Goal: Complete application form

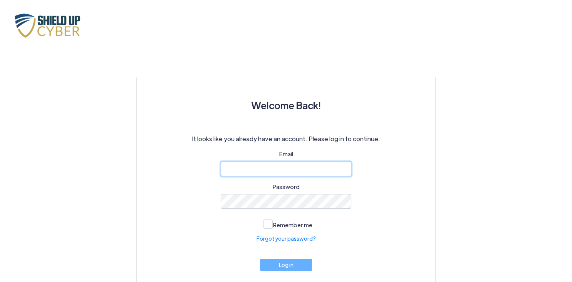
click at [288, 169] on input "email" at bounding box center [286, 168] width 131 height 15
click at [235, 140] on p "It looks like you already have an account. Please log in to continue." at bounding box center [286, 138] width 262 height 9
click at [256, 171] on input "email" at bounding box center [286, 168] width 131 height 15
type input "[EMAIL_ADDRESS][DOMAIN_NAME]"
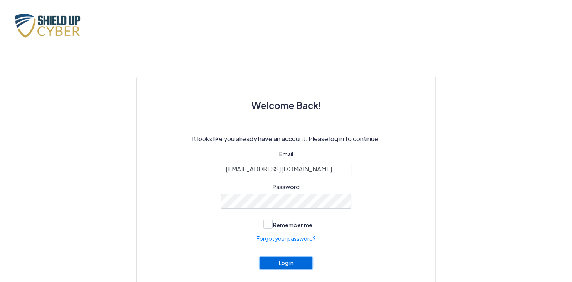
click at [273, 263] on button "Log in" at bounding box center [286, 263] width 52 height 12
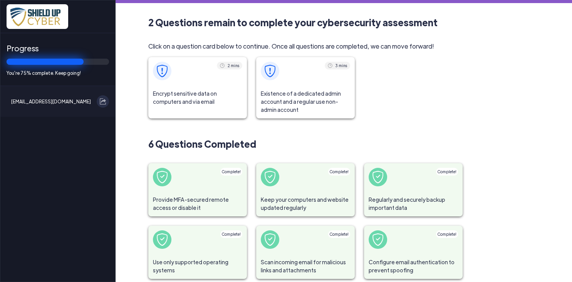
click at [210, 89] on span "Encrypt sensitive data on computers and via email" at bounding box center [197, 97] width 99 height 25
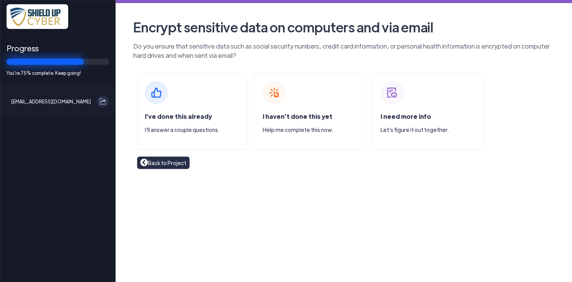
click at [199, 104] on div "I've done this already I'll answer a couple questions." at bounding box center [192, 110] width 112 height 77
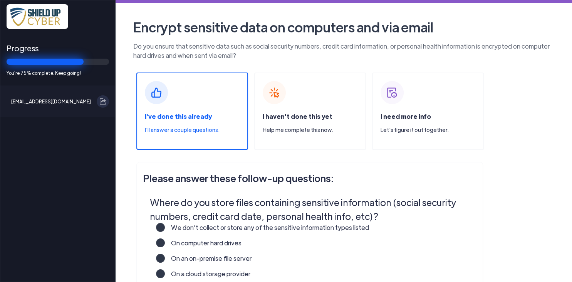
scroll to position [91, 0]
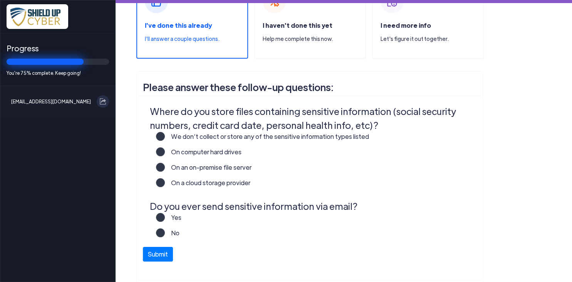
click at [231, 140] on label "We don’t collect or store any of the sensitive information types listed" at bounding box center [267, 139] width 204 height 15
click at [0, 0] on input "We don’t collect or store any of the sensitive information types listed" at bounding box center [0, 0] width 0 height 0
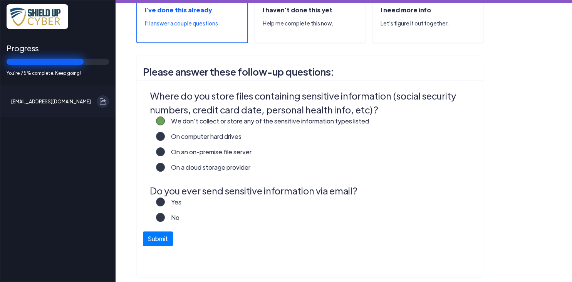
scroll to position [107, 0]
click at [229, 137] on label "On computer hard drives" at bounding box center [203, 138] width 77 height 15
click at [0, 0] on input "On computer hard drives" at bounding box center [0, 0] width 0 height 0
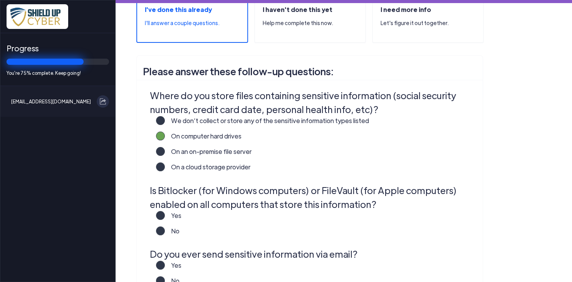
click at [230, 118] on label "We don’t collect or store any of the sensitive information types listed" at bounding box center [267, 123] width 204 height 15
click at [0, 0] on input "We don’t collect or store any of the sensitive information types listed" at bounding box center [0, 0] width 0 height 0
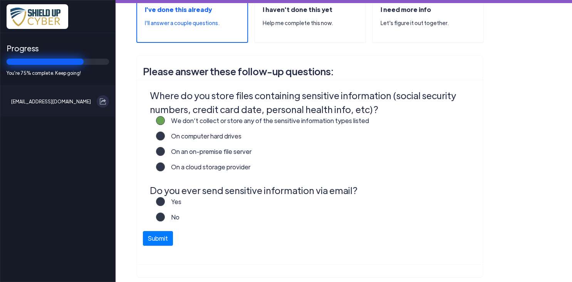
click at [175, 217] on label "No" at bounding box center [172, 219] width 15 height 15
click at [0, 0] on input "No" at bounding box center [0, 0] width 0 height 0
click at [232, 138] on label "On computer hard drives" at bounding box center [203, 138] width 77 height 15
click at [0, 0] on input "On computer hard drives" at bounding box center [0, 0] width 0 height 0
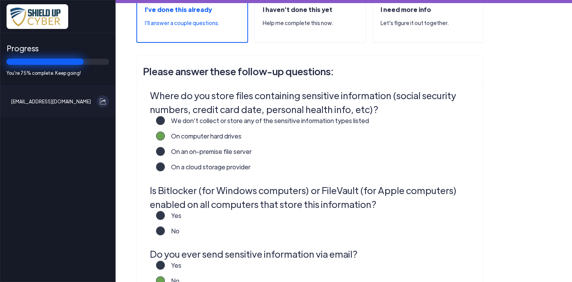
click at [220, 121] on label "We don’t collect or store any of the sensitive information types listed" at bounding box center [267, 123] width 204 height 15
click at [0, 0] on input "We don’t collect or store any of the sensitive information types listed" at bounding box center [0, 0] width 0 height 0
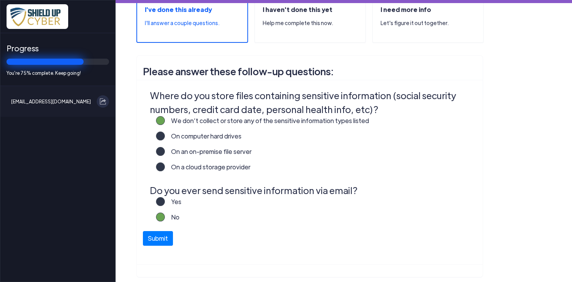
click at [221, 151] on label "On an on-premise file server" at bounding box center [208, 154] width 87 height 15
click at [0, 0] on input "On an on-premise file server" at bounding box center [0, 0] width 0 height 0
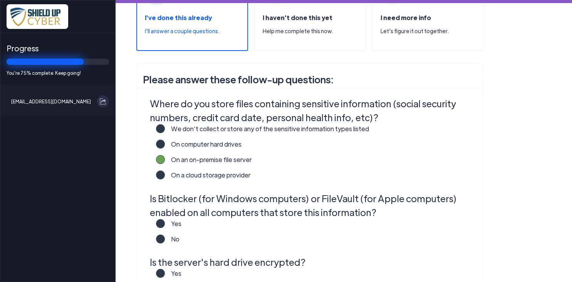
scroll to position [96, 0]
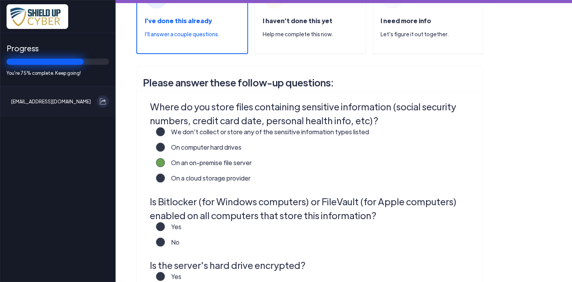
click at [188, 134] on label "We don’t collect or store any of the sensitive information types listed" at bounding box center [267, 134] width 204 height 15
click at [0, 0] on input "We don’t collect or store any of the sensitive information types listed" at bounding box center [0, 0] width 0 height 0
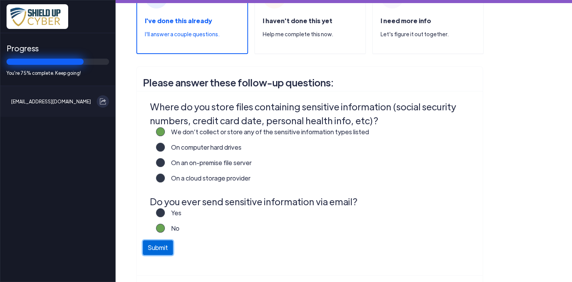
click at [166, 250] on button "Submit" at bounding box center [158, 247] width 30 height 15
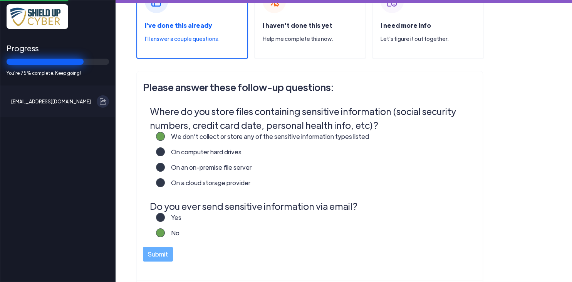
scroll to position [128, 0]
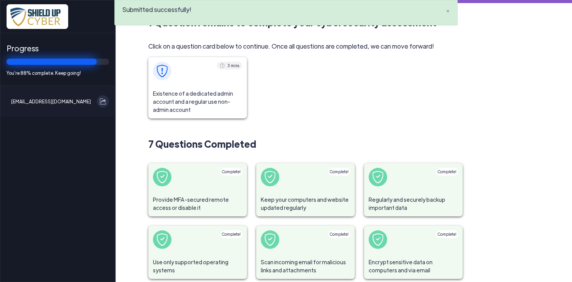
click at [219, 79] on span at bounding box center [197, 71] width 99 height 28
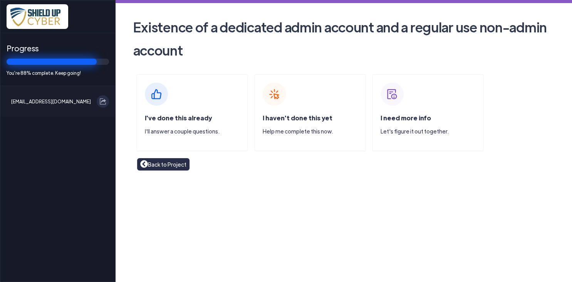
click at [213, 116] on div "I've done this already I'll answer a couple questions." at bounding box center [196, 127] width 103 height 28
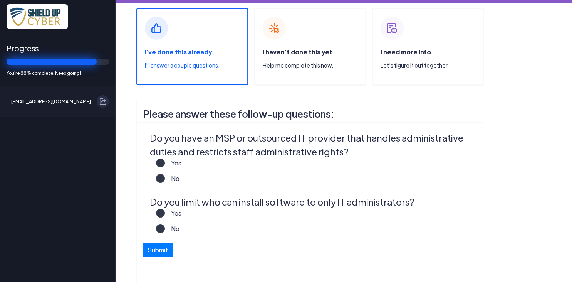
scroll to position [72, 0]
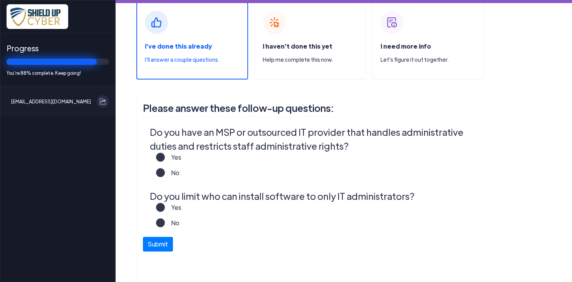
click at [173, 156] on label "Yes" at bounding box center [173, 160] width 17 height 15
click at [0, 0] on input "Yes" at bounding box center [0, 0] width 0 height 0
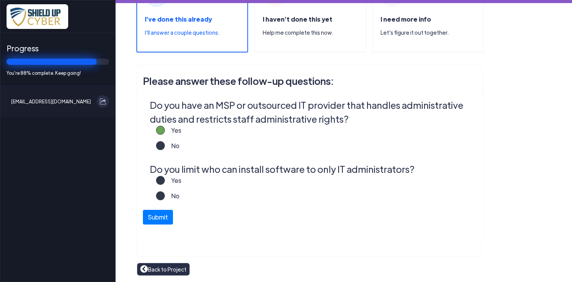
click at [172, 183] on label "Yes" at bounding box center [173, 183] width 17 height 15
click at [0, 0] on input "Yes" at bounding box center [0, 0] width 0 height 0
click at [167, 215] on button "Submit" at bounding box center [158, 215] width 30 height 15
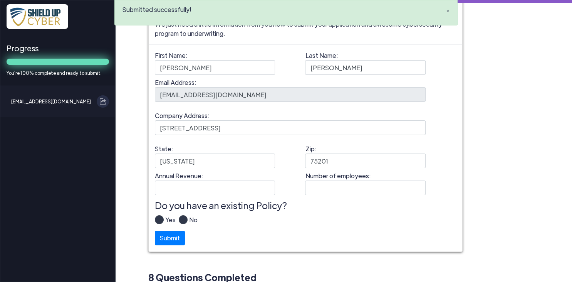
scroll to position [40, 0]
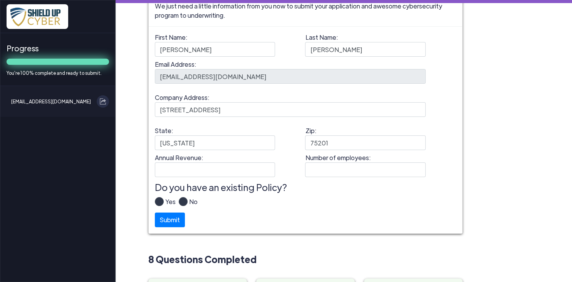
click at [164, 201] on label "Yes" at bounding box center [170, 204] width 12 height 15
click at [0, 0] on input "Yes" at bounding box center [0, 0] width 0 height 0
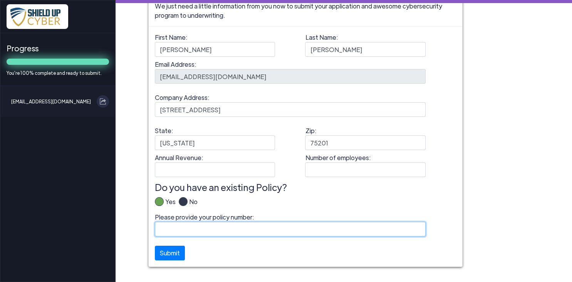
click at [221, 226] on input "Please provide your policy number:" at bounding box center [290, 229] width 271 height 15
paste input "IPL652164806"
type input "IPL652164806"
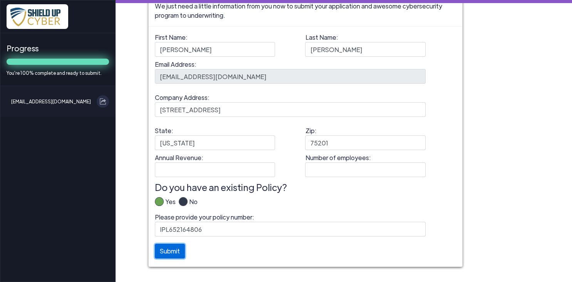
click at [178, 254] on button "Submit" at bounding box center [170, 251] width 30 height 15
